Goal: Task Accomplishment & Management: Use online tool/utility

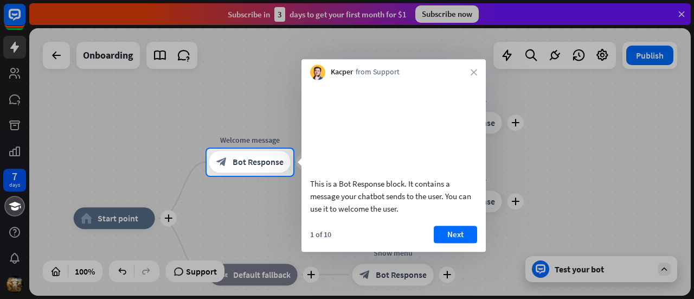
click at [683, 9] on div at bounding box center [347, 74] width 694 height 149
click at [684, 14] on div at bounding box center [347, 74] width 694 height 149
click at [684, 12] on div at bounding box center [347, 74] width 694 height 149
click at [443, 243] on button "Next" at bounding box center [455, 234] width 43 height 17
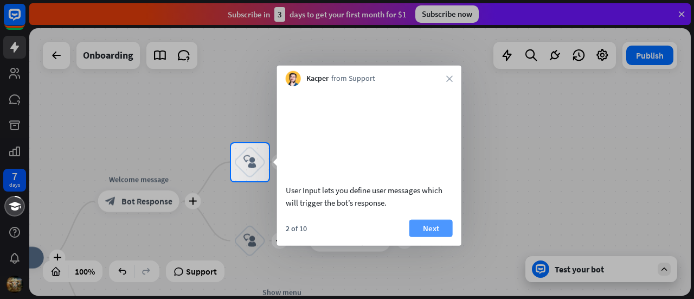
click at [445, 237] on button "Next" at bounding box center [431, 227] width 43 height 17
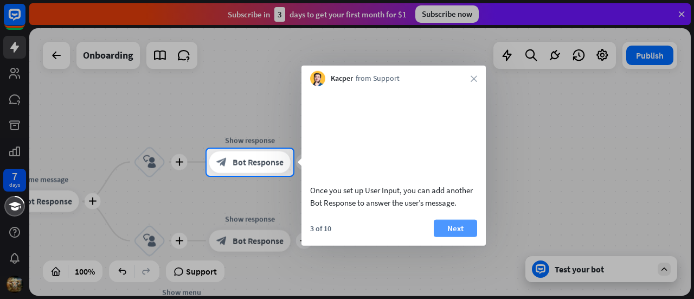
click at [447, 237] on button "Next" at bounding box center [455, 227] width 43 height 17
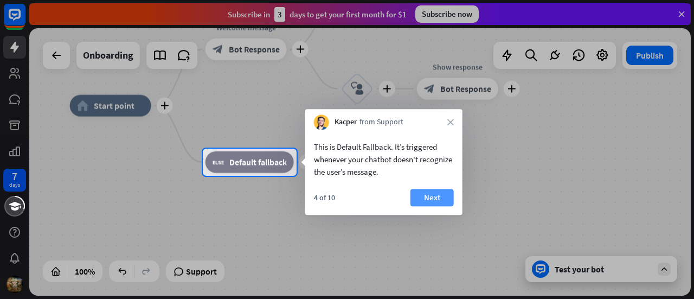
click at [424, 202] on button "Next" at bounding box center [432, 197] width 43 height 17
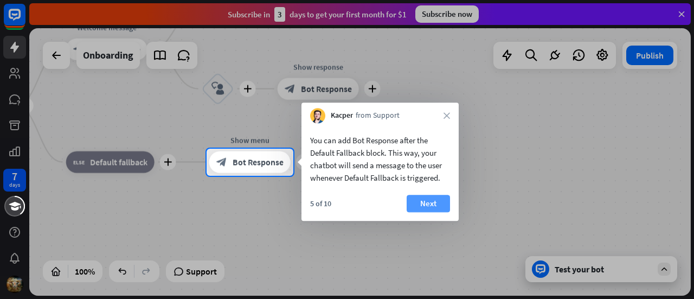
click at [431, 203] on button "Next" at bounding box center [428, 203] width 43 height 17
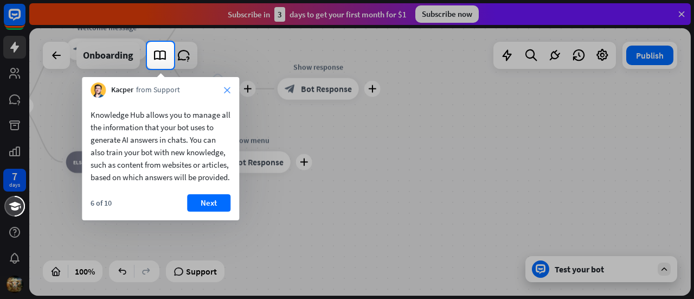
click at [225, 91] on icon "close" at bounding box center [227, 90] width 7 height 7
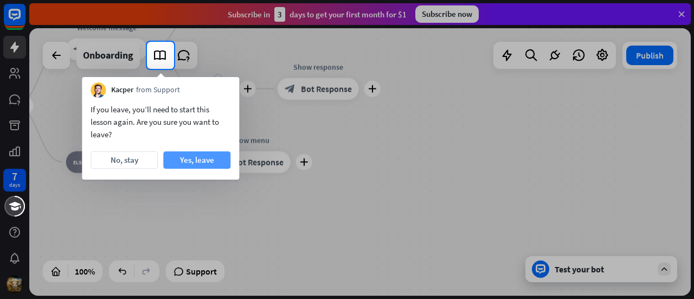
click at [212, 160] on button "Yes, leave" at bounding box center [196, 159] width 67 height 17
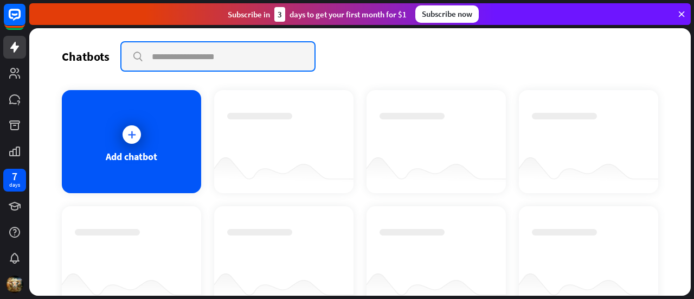
click at [206, 52] on input "text" at bounding box center [218, 56] width 193 height 28
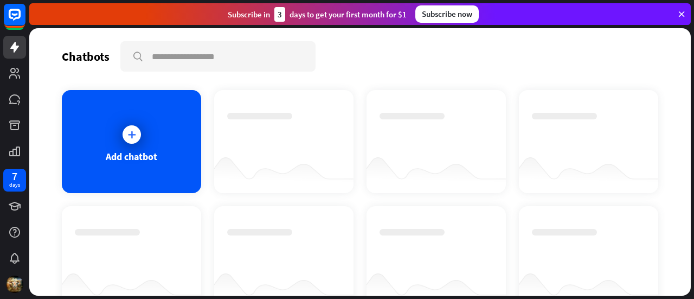
click at [679, 11] on icon at bounding box center [682, 14] width 10 height 10
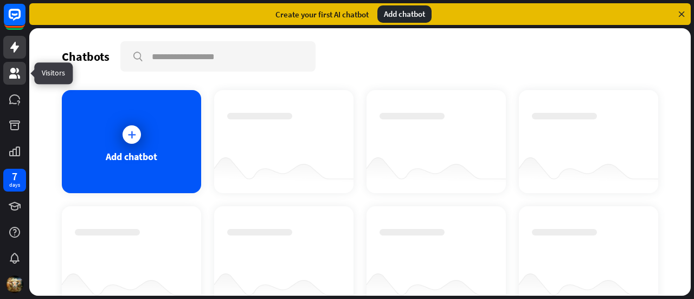
click at [18, 72] on icon at bounding box center [14, 73] width 11 height 11
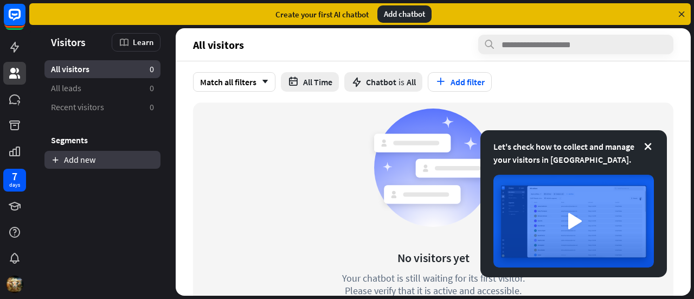
click at [88, 160] on link "Add new" at bounding box center [102, 160] width 116 height 18
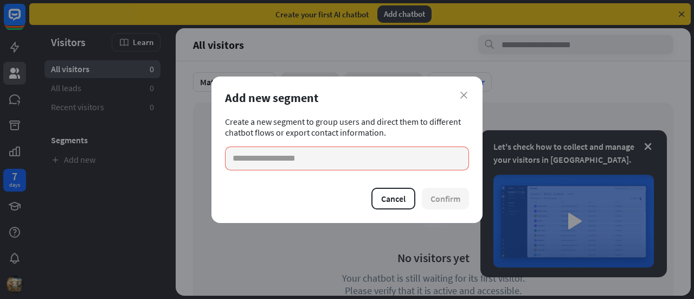
click at [459, 96] on div "Add new segment" at bounding box center [347, 97] width 244 height 15
click at [463, 95] on icon "close" at bounding box center [464, 95] width 7 height 7
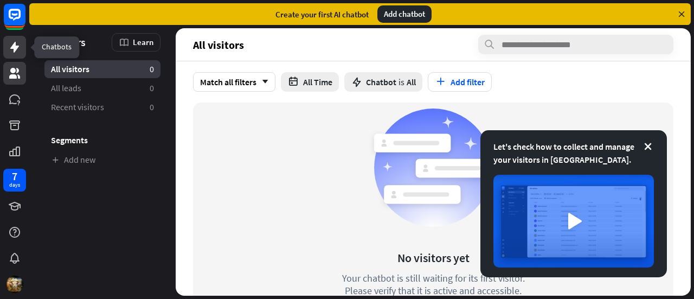
click at [16, 41] on icon at bounding box center [14, 47] width 13 height 13
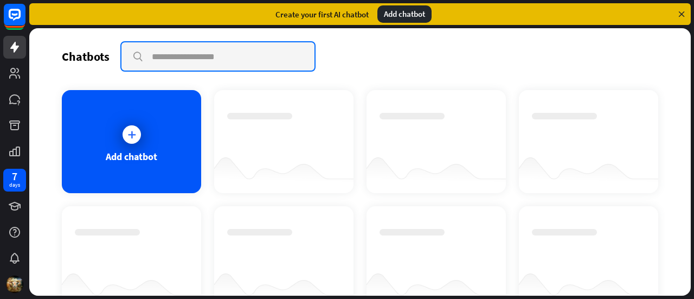
click at [205, 59] on input "text" at bounding box center [218, 56] width 193 height 28
paste input "**********"
type input "**********"
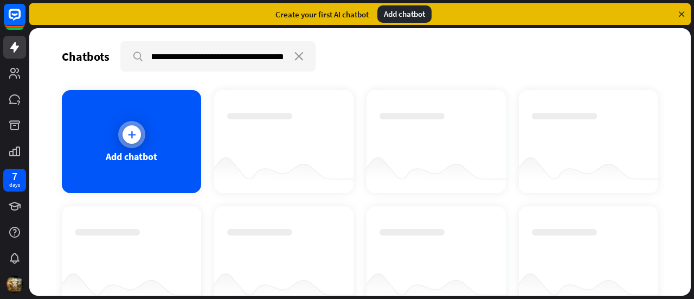
scroll to position [0, 0]
click at [126, 131] on icon at bounding box center [131, 134] width 11 height 11
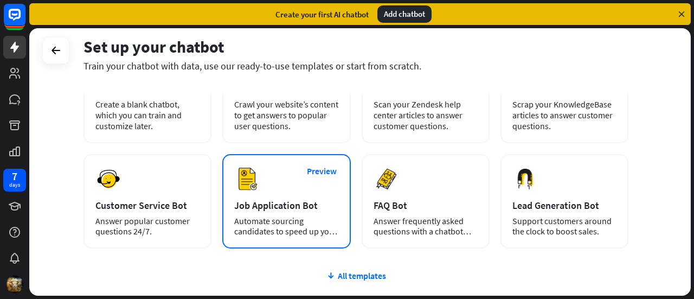
scroll to position [109, 0]
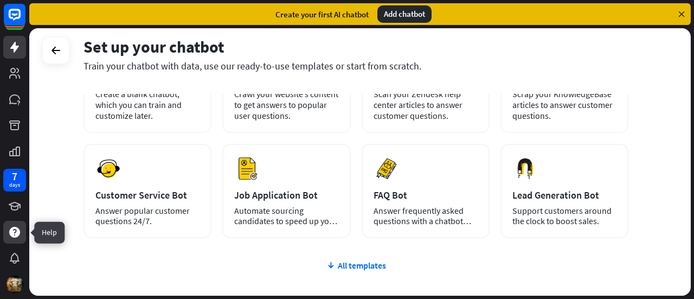
click at [14, 238] on icon at bounding box center [14, 232] width 13 height 13
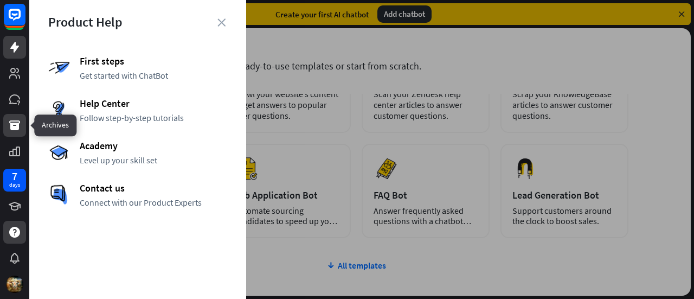
click at [12, 129] on icon at bounding box center [14, 125] width 11 height 10
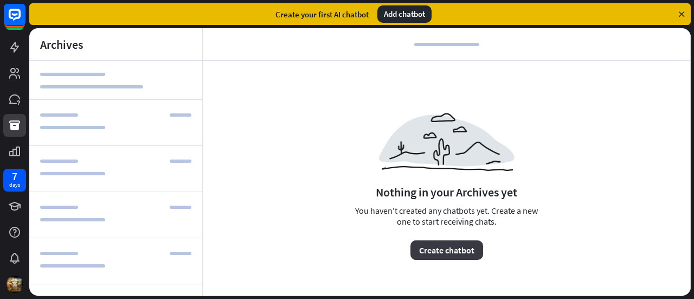
click at [459, 253] on button "Create chatbot" at bounding box center [447, 250] width 73 height 20
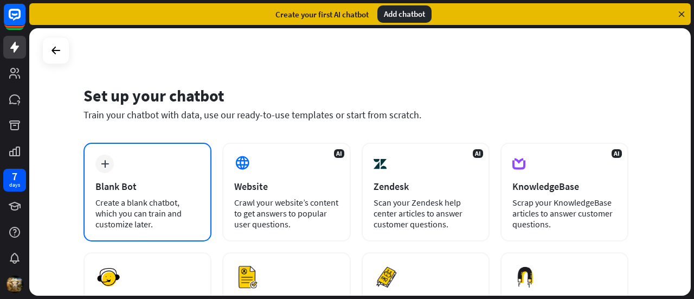
click at [158, 208] on div "Create a blank chatbot, which you can train and customize later." at bounding box center [147, 213] width 104 height 33
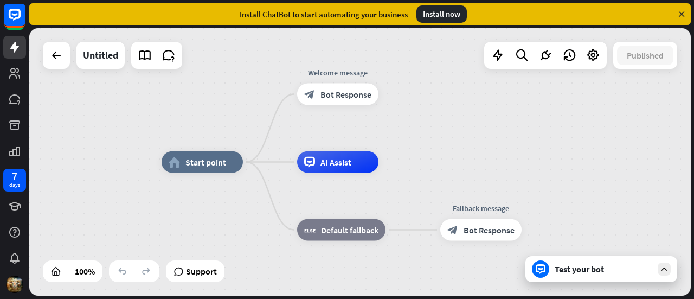
click at [586, 274] on div "Test your bot" at bounding box center [604, 269] width 98 height 11
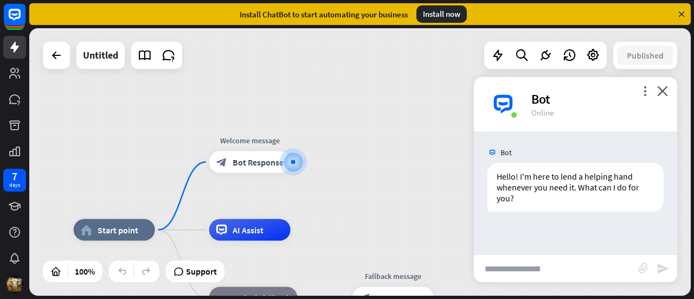
click at [543, 273] on input "text" at bounding box center [556, 268] width 164 height 27
paste input "**********"
type input "**********"
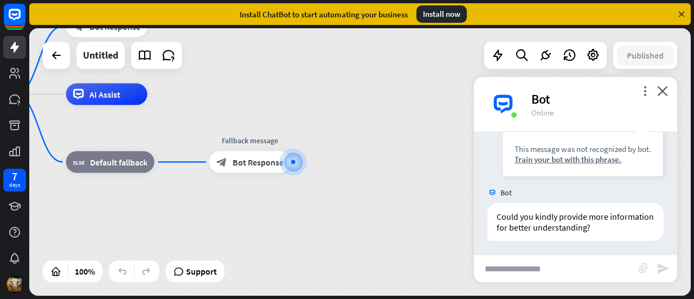
scroll to position [168, 0]
click at [683, 11] on icon at bounding box center [682, 14] width 10 height 10
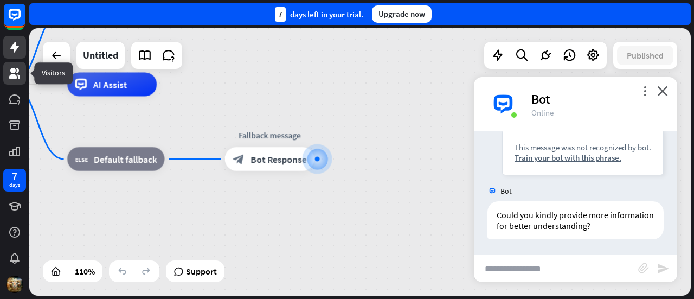
click at [12, 71] on icon at bounding box center [14, 73] width 11 height 11
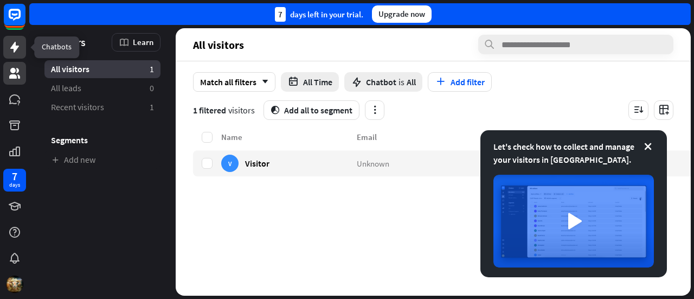
click at [26, 43] on link at bounding box center [14, 47] width 23 height 23
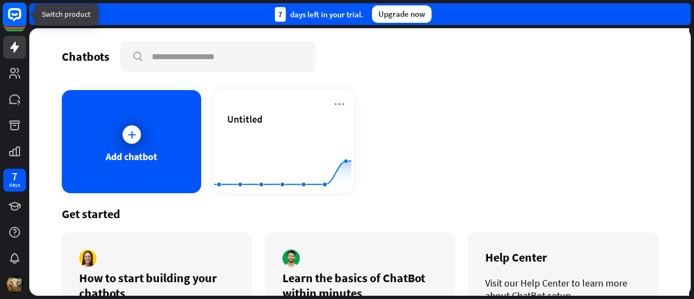
click at [10, 18] on icon at bounding box center [14, 14] width 13 height 13
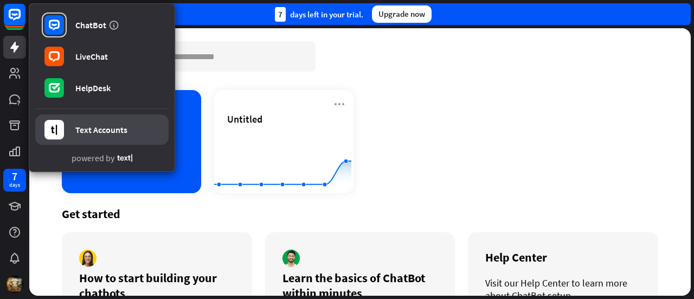
click at [127, 132] on link "Text Accounts" at bounding box center [101, 129] width 133 height 30
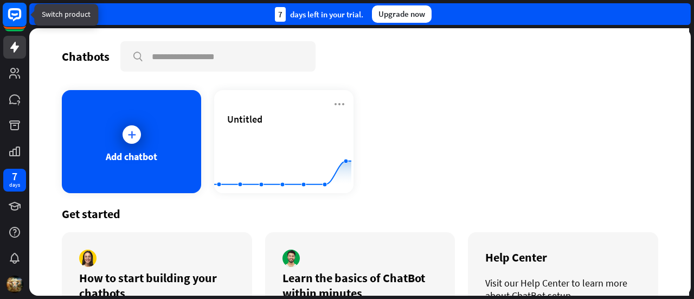
click at [9, 12] on icon at bounding box center [14, 14] width 13 height 13
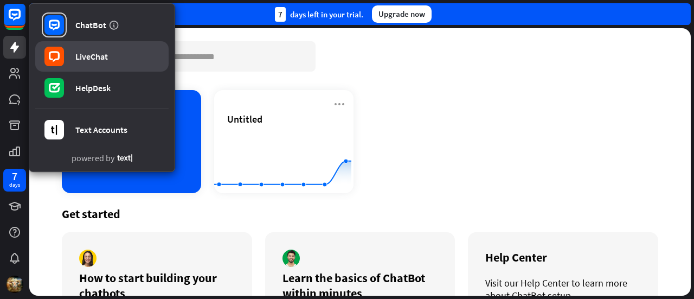
click at [109, 61] on link "LiveChat" at bounding box center [101, 56] width 133 height 30
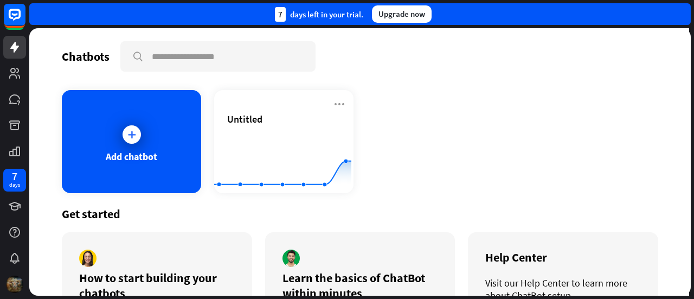
click at [15, 291] on img at bounding box center [14, 284] width 17 height 17
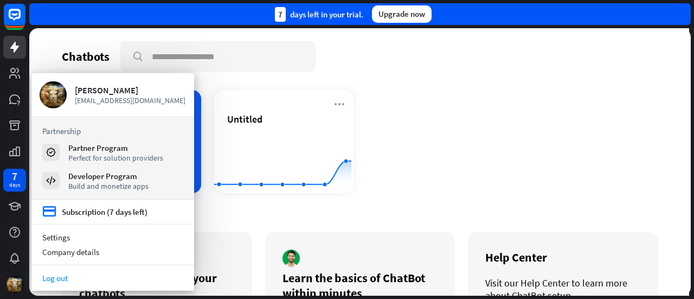
click at [59, 279] on link "Log out" at bounding box center [112, 278] width 163 height 15
